Goal: Register for event/course

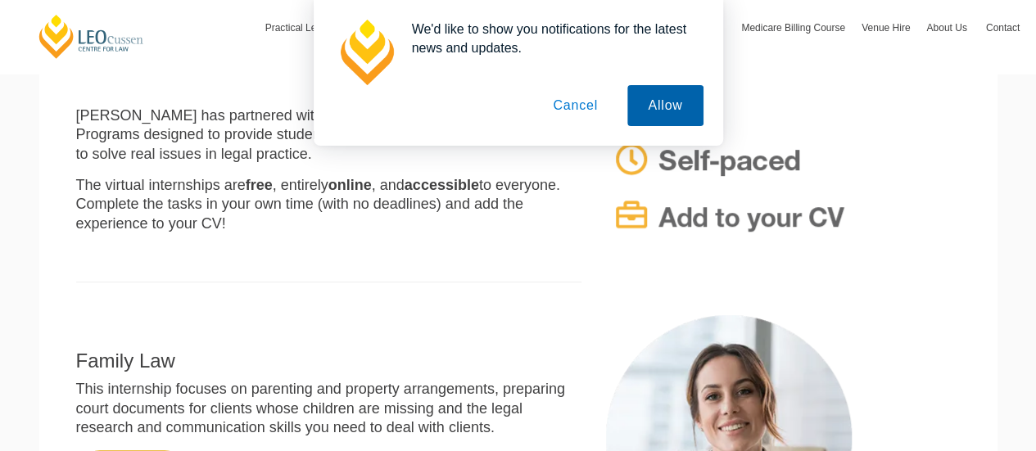
click at [659, 109] on button "Allow" at bounding box center [664, 105] width 75 height 41
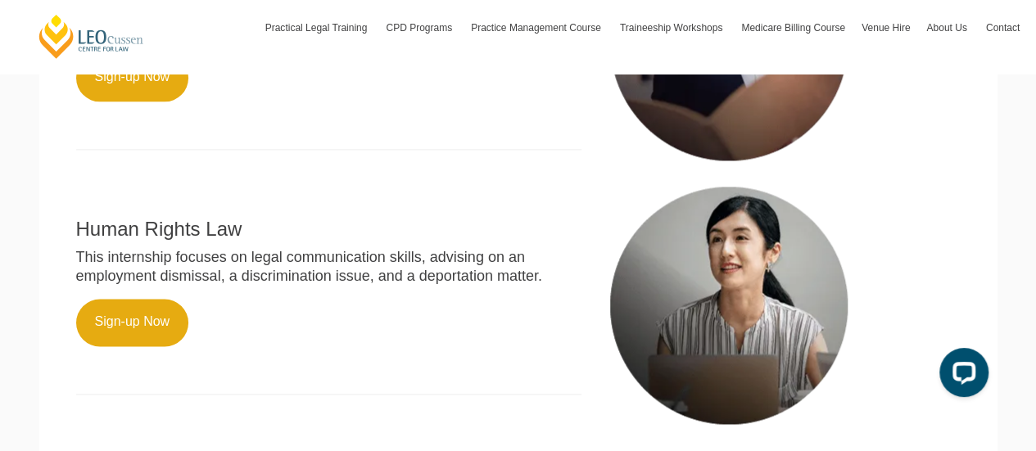
scroll to position [1044, 0]
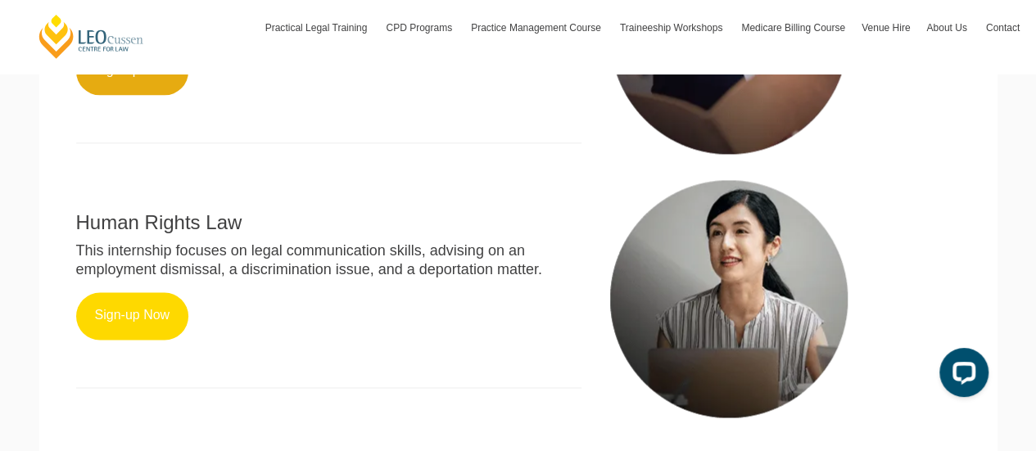
click at [151, 320] on link "Sign-up Now" at bounding box center [132, 316] width 113 height 48
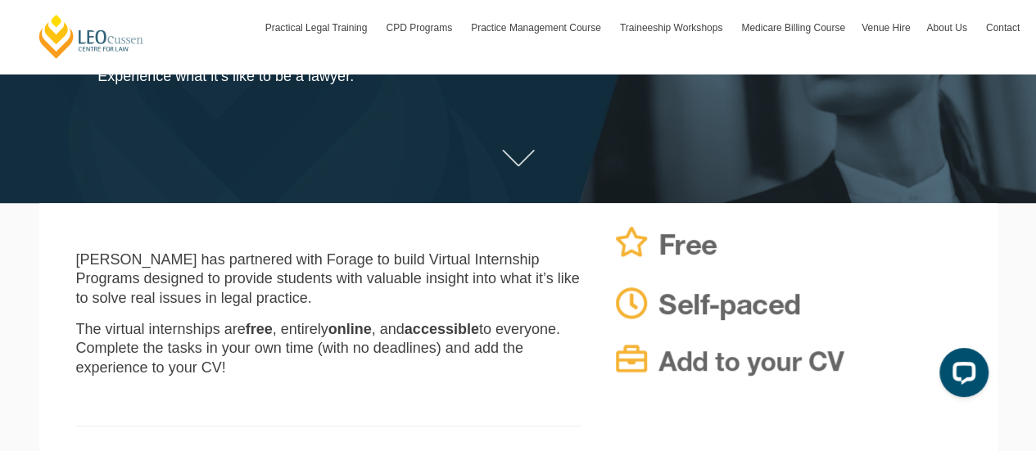
scroll to position [524, 0]
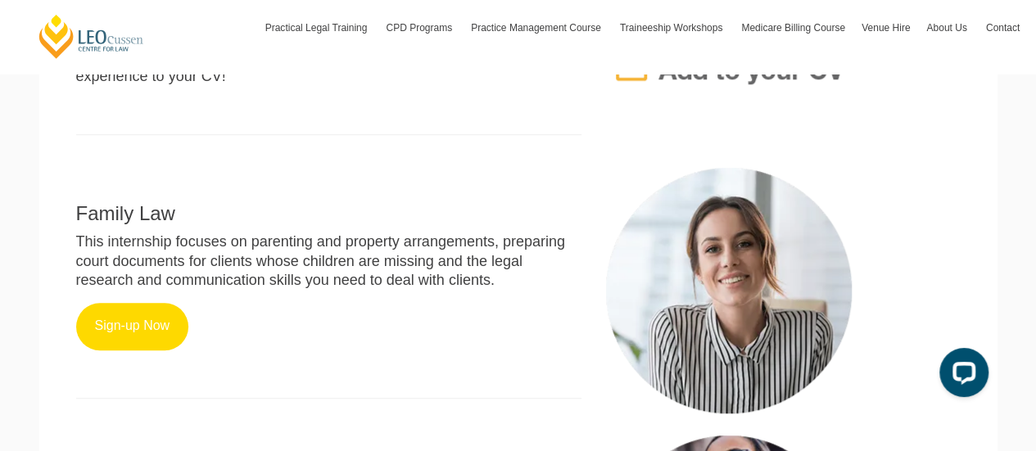
click at [120, 338] on link "Sign-up Now" at bounding box center [132, 327] width 113 height 48
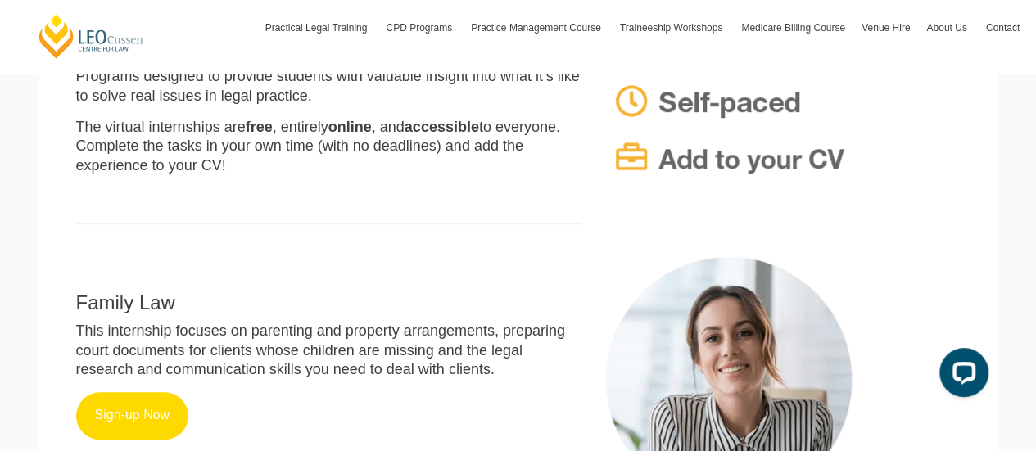
scroll to position [518, 0]
